Goal: Information Seeking & Learning: Learn about a topic

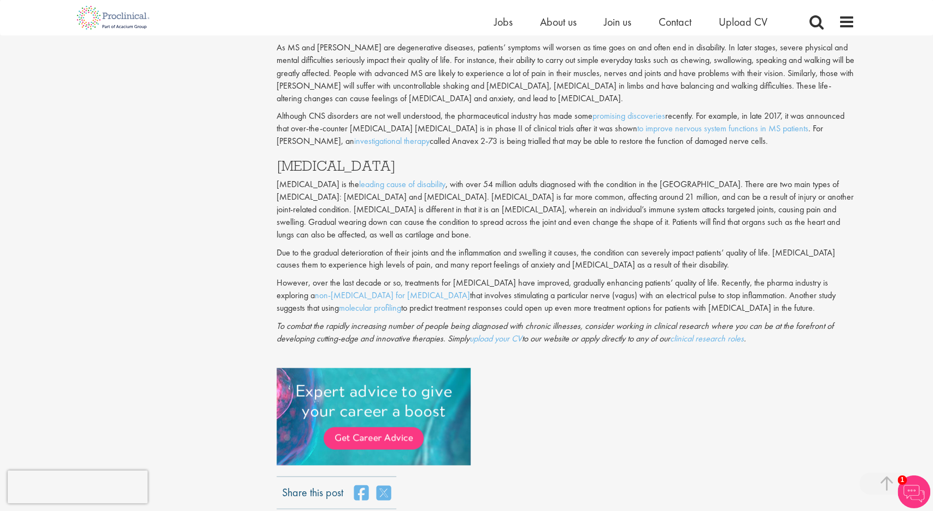
scroll to position [1308, 0]
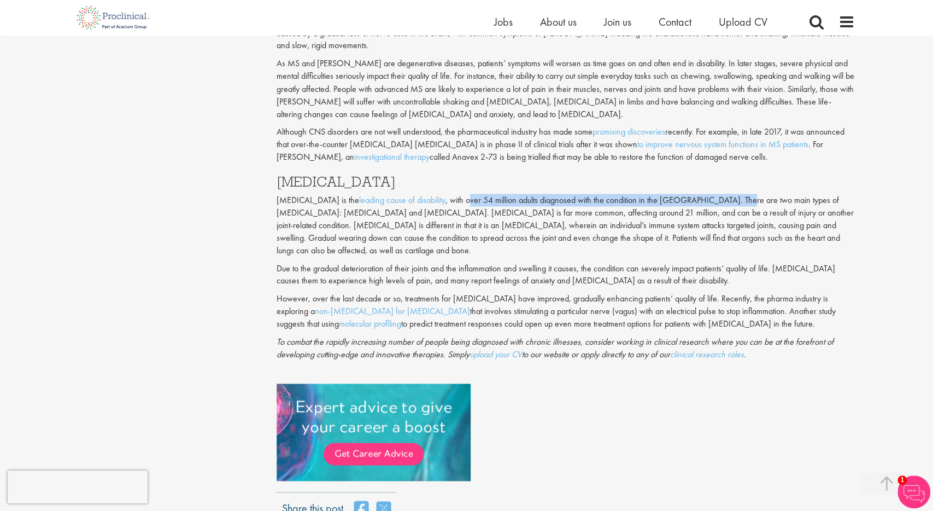
drag, startPoint x: 436, startPoint y: 161, endPoint x: 685, endPoint y: 172, distance: 249.5
click at [706, 194] on p "[MEDICAL_DATA] is the leading cause of disability , with over 54 million adults…" at bounding box center [566, 225] width 578 height 62
click at [684, 194] on p "[MEDICAL_DATA] is the leading cause of disability , with over 54 million adults…" at bounding box center [566, 225] width 578 height 62
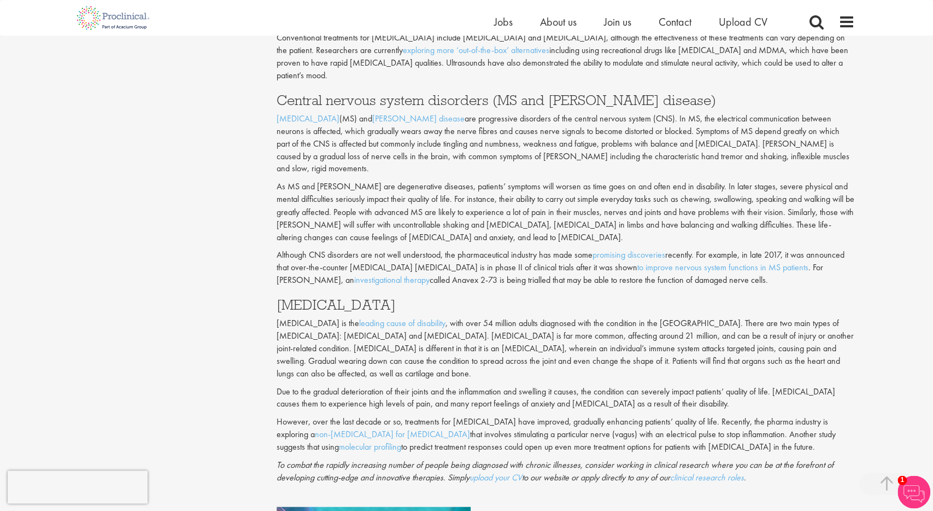
scroll to position [1137, 0]
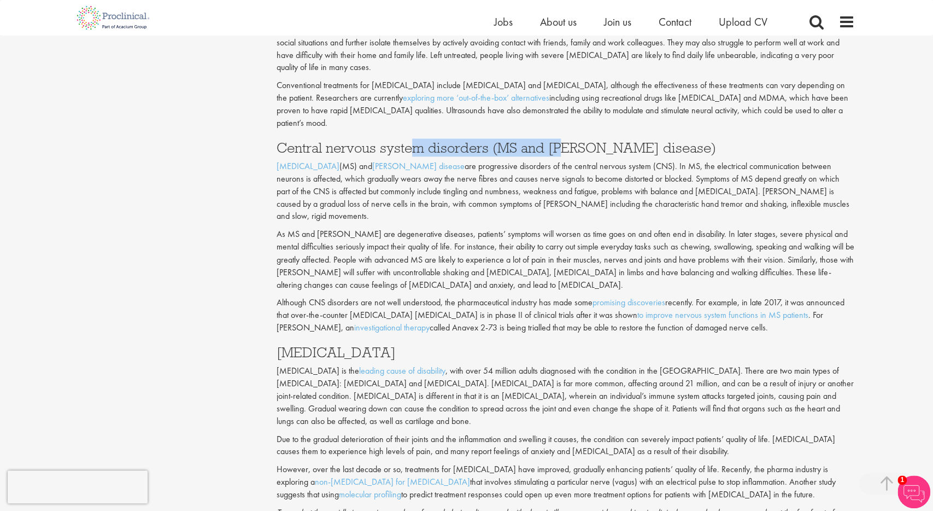
drag, startPoint x: 439, startPoint y: 125, endPoint x: 564, endPoint y: 128, distance: 124.7
click at [564, 140] on h3 "Central nervous system disorders (MS and [PERSON_NAME] disease)" at bounding box center [566, 147] width 578 height 14
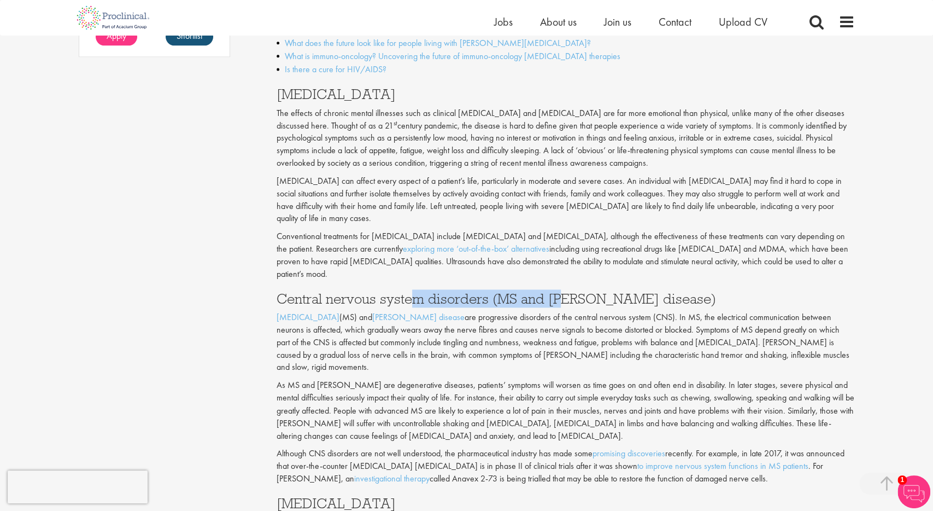
scroll to position [967, 0]
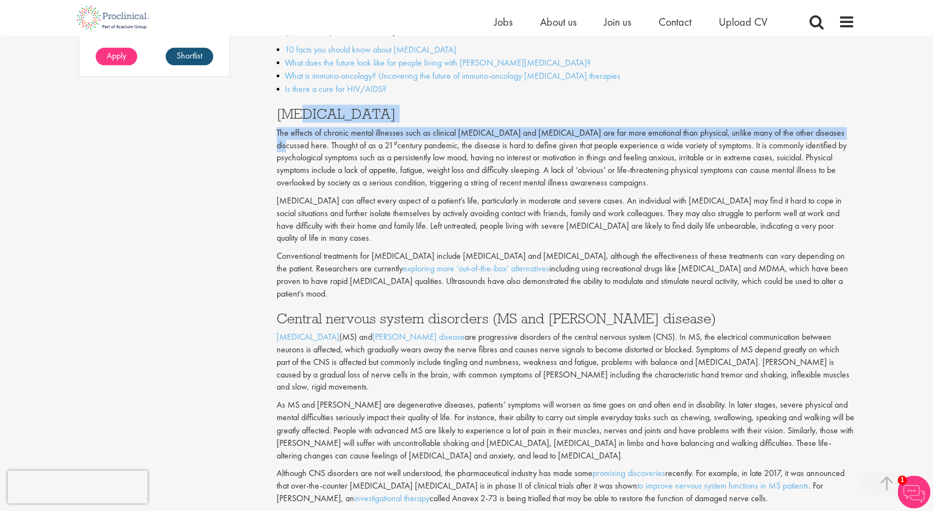
drag, startPoint x: 300, startPoint y: 119, endPoint x: 812, endPoint y: 134, distance: 512.5
click at [822, 134] on div "Seven out of ten deaths each year are linked with a chronic disease, making it …" at bounding box center [566, 101] width 578 height 1200
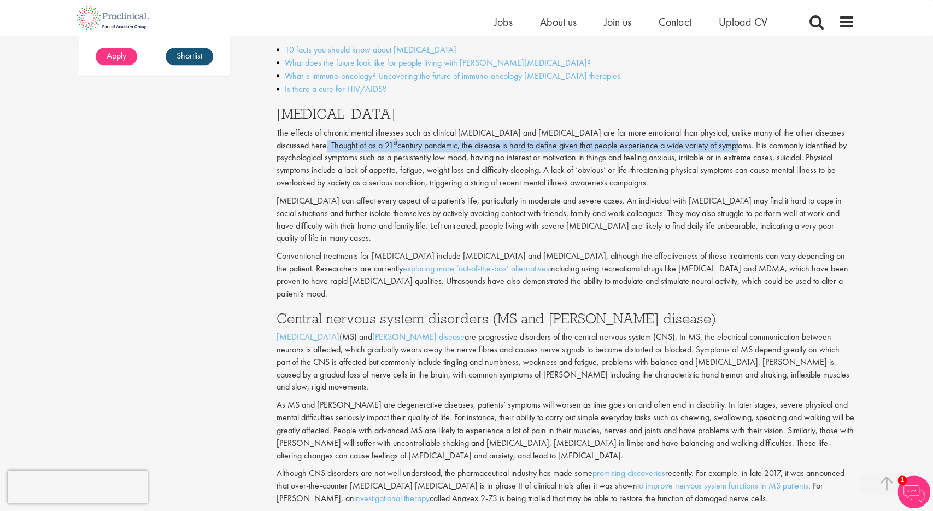
drag, startPoint x: 300, startPoint y: 144, endPoint x: 736, endPoint y: 144, distance: 436.2
click at [736, 144] on p "The effects of chronic mental illnesses such as clinical [MEDICAL_DATA] and [ME…" at bounding box center [566, 158] width 578 height 62
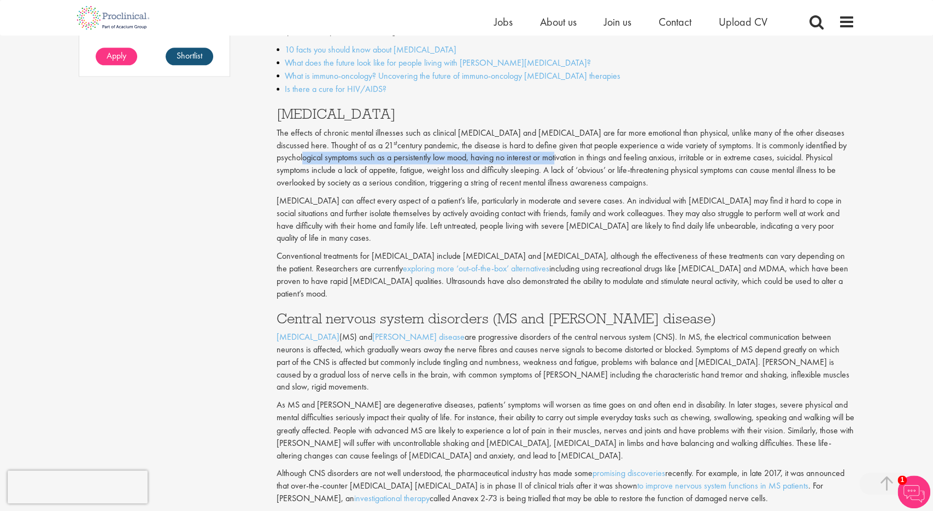
drag, startPoint x: 300, startPoint y: 155, endPoint x: 552, endPoint y: 156, distance: 251.5
click at [552, 156] on p "The effects of chronic mental illnesses such as clinical [MEDICAL_DATA] and [ME…" at bounding box center [566, 158] width 578 height 62
